Goal: Check status: Check status

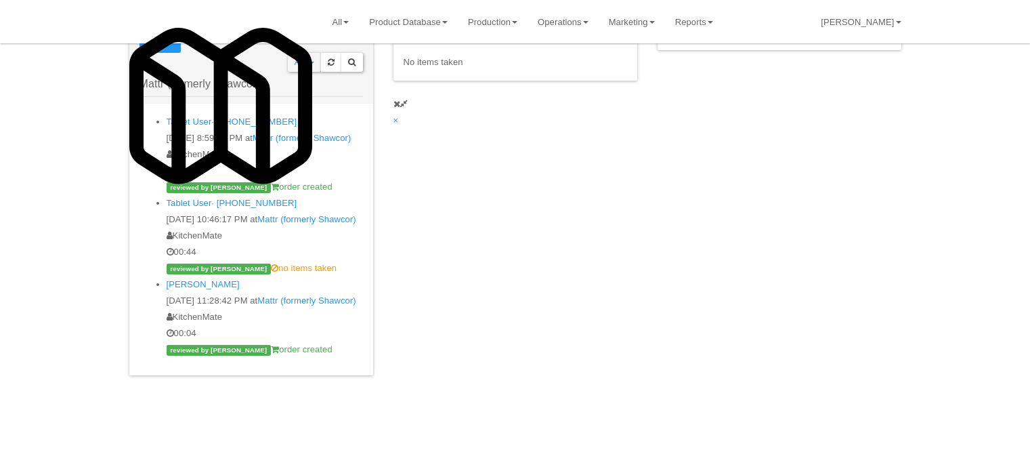
click at [276, 341] on div "reviewed by Jenet R order created" at bounding box center [265, 349] width 196 height 16
click at [293, 179] on div "reviewed by Jenet R order created" at bounding box center [265, 187] width 196 height 16
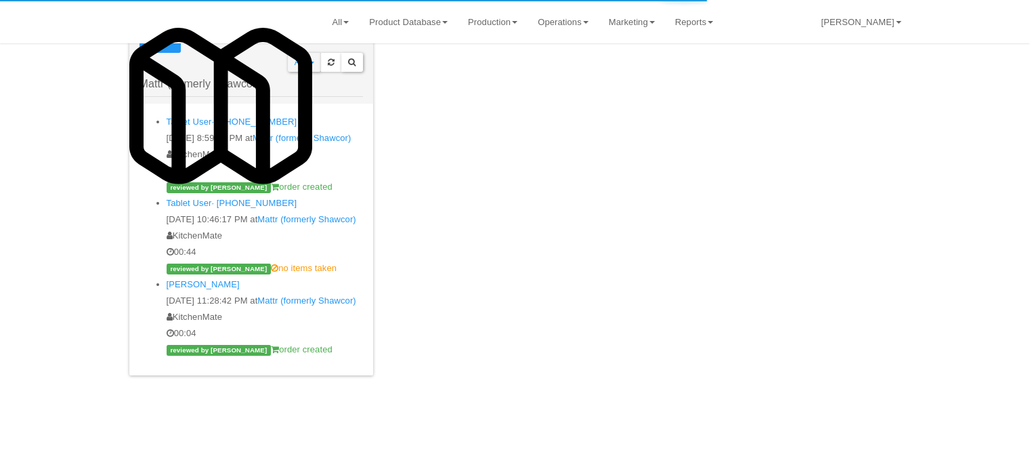
click at [171, 77] on div "Mattr (formerly Shawcor)" at bounding box center [250, 75] width 223 height 44
click at [172, 78] on input "Mattr (formerly Shawcor)" at bounding box center [250, 84] width 223 height 25
click at [172, 79] on input "Mattr (formerly Shawcor)" at bounding box center [250, 84] width 223 height 25
click at [172, 82] on input "Mattr (formerly Shawcor)" at bounding box center [250, 84] width 223 height 25
click at [172, 93] on input "Mattr (formerly Shawcor)" at bounding box center [250, 84] width 223 height 25
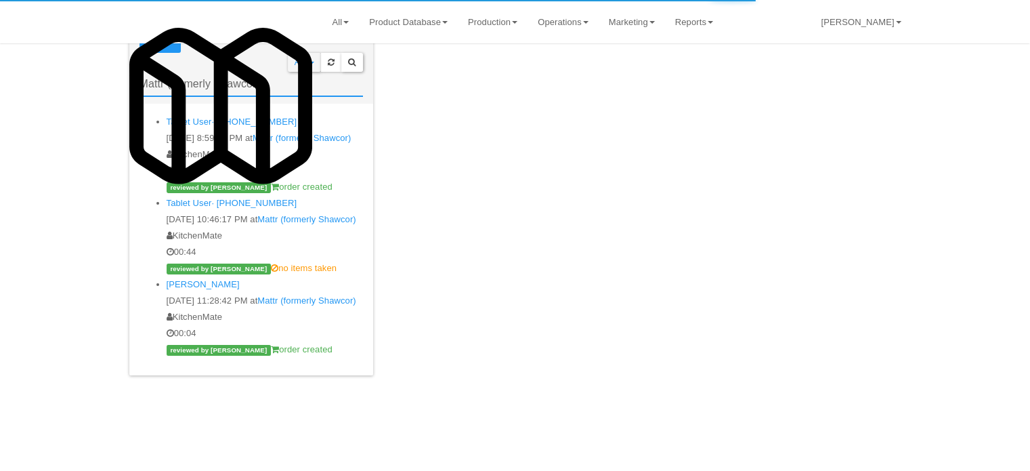
click at [172, 93] on input "Mattr (formerly Shawcor)" at bounding box center [250, 84] width 223 height 25
click at [172, 90] on input "Mattr (formerly Shawcor)" at bounding box center [250, 84] width 223 height 25
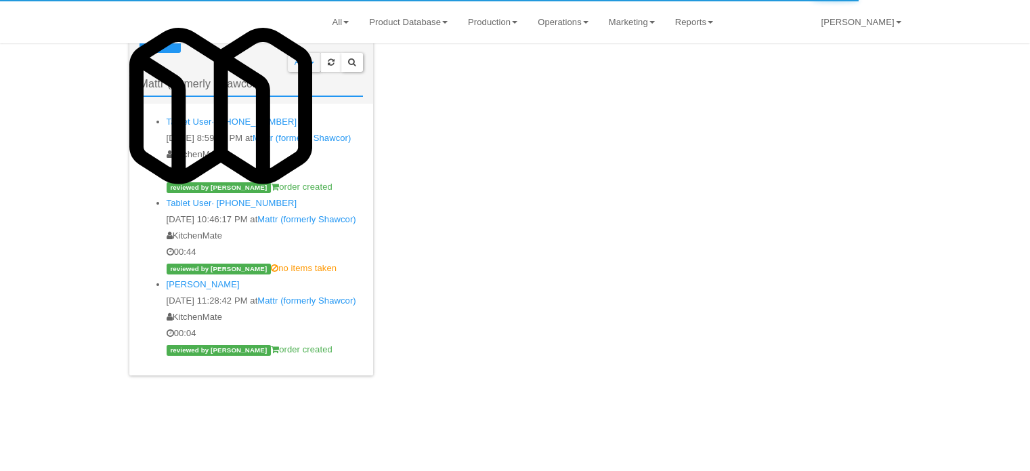
paste input "Essex Luxe - Ambient - Right"
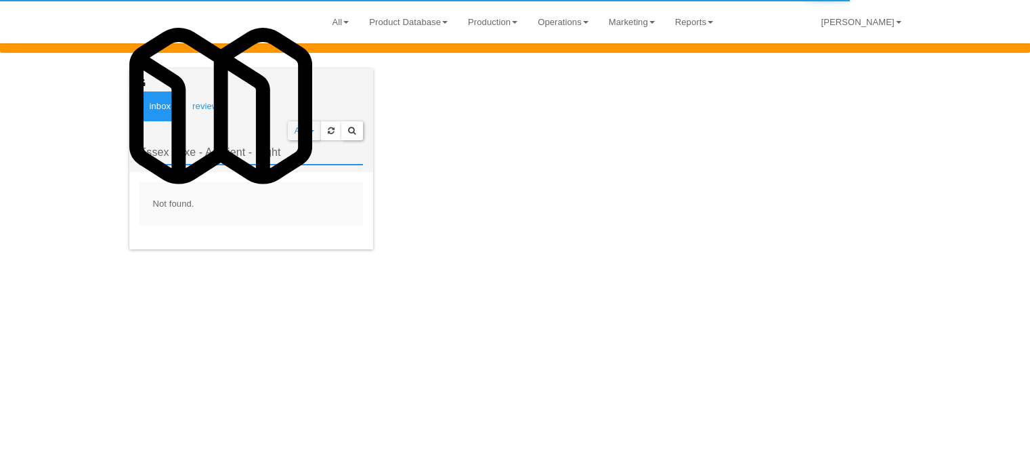
click at [211, 140] on input "Essex Luxe - Ambient - Right" at bounding box center [250, 152] width 223 height 25
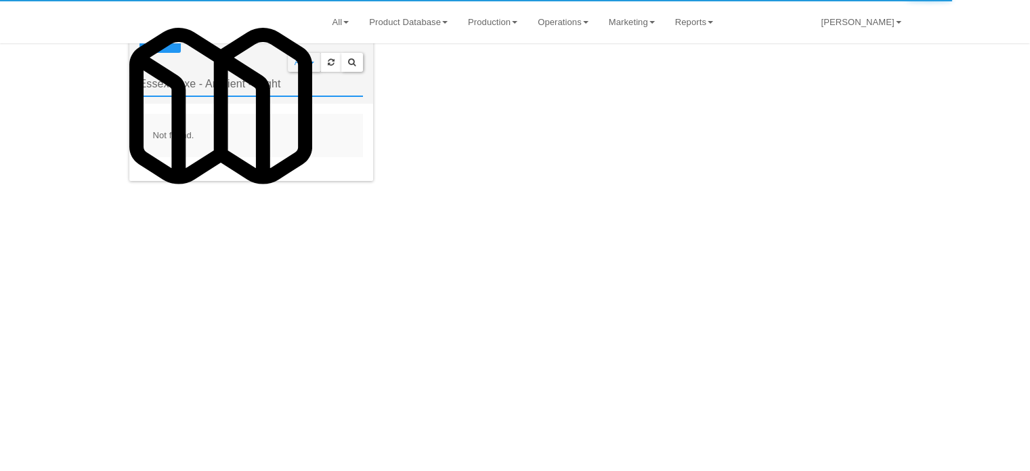
click at [203, 94] on input "Essex Luxe - Ambient - Right" at bounding box center [250, 84] width 223 height 25
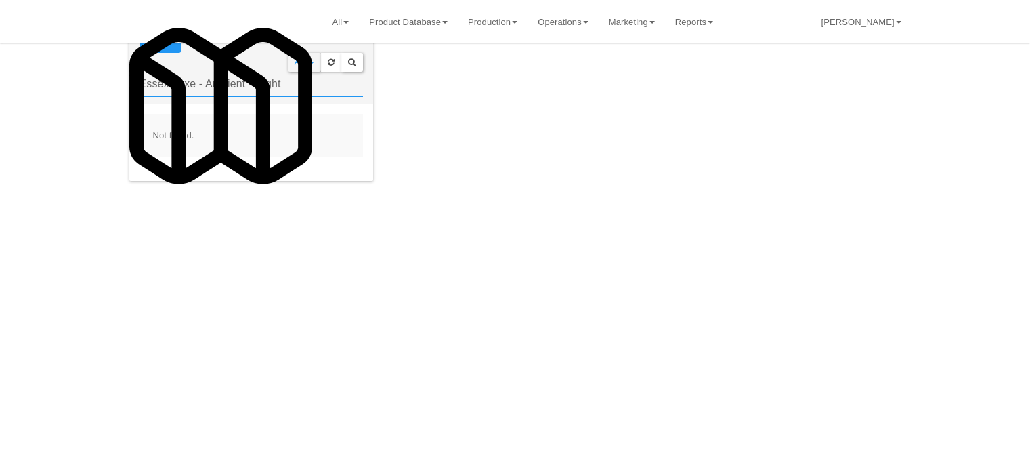
click at [213, 81] on input "Essex Luxe - Ambient - Right" at bounding box center [250, 84] width 223 height 25
click at [911, 102] on div "inbox reviewed all all unclear take inventory issue suspicious failed recent Es…" at bounding box center [515, 98] width 792 height 196
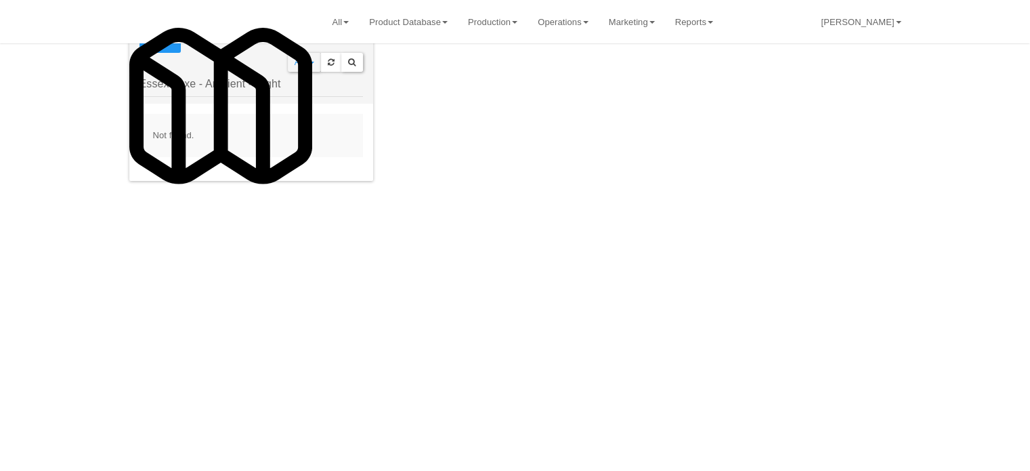
click at [911, 196] on div "inbox reviewed all all unclear take inventory issue suspicious failed recent Es…" at bounding box center [515, 98] width 792 height 196
click at [165, 92] on input "Essex Luxe - Ambient - Right" at bounding box center [250, 84] width 223 height 25
paste input "1140 S Wabash - Right - Ambien"
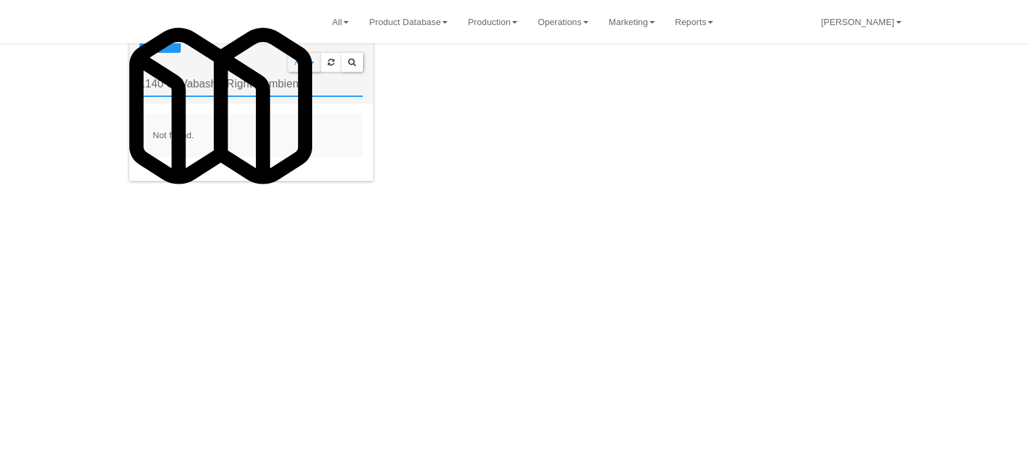
type input "1140 S Wabash - Right - Ambient"
click at [217, 84] on input "1140 S Wabash - Right - Ambient" at bounding box center [250, 84] width 223 height 25
click at [217, 85] on input "1140 S Wabash - Right - Ambient" at bounding box center [250, 84] width 223 height 25
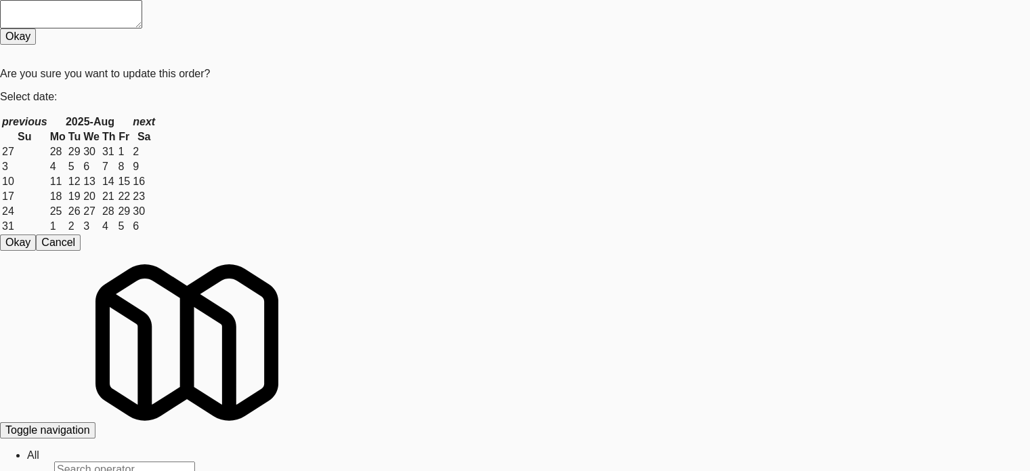
scroll to position [3764, 0]
